Goal: Task Accomplishment & Management: Manage account settings

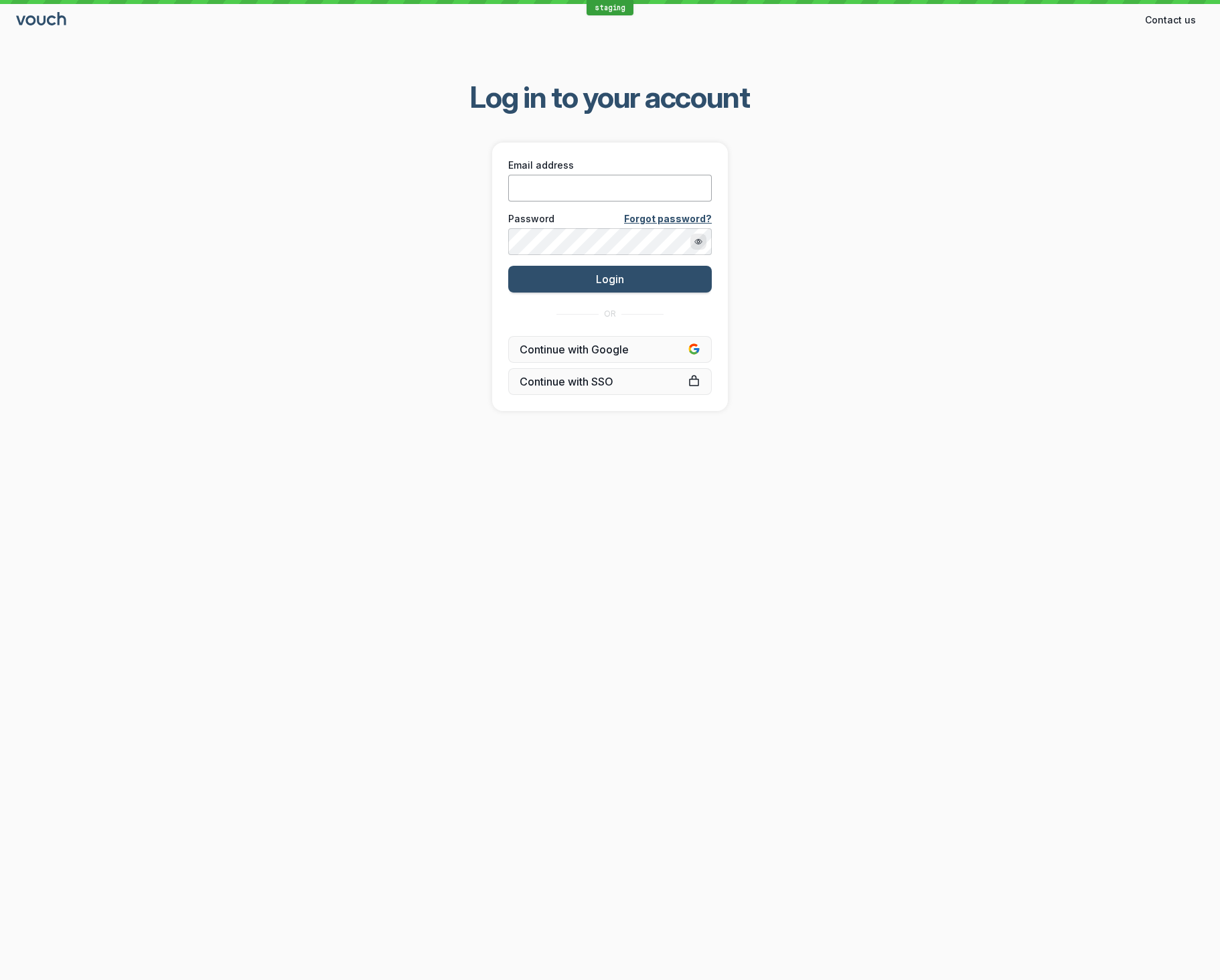
click at [669, 185] on input "Email address" at bounding box center [610, 188] width 204 height 27
type input "[EMAIL_ADDRESS][DOMAIN_NAME]"
